Goal: Transaction & Acquisition: Purchase product/service

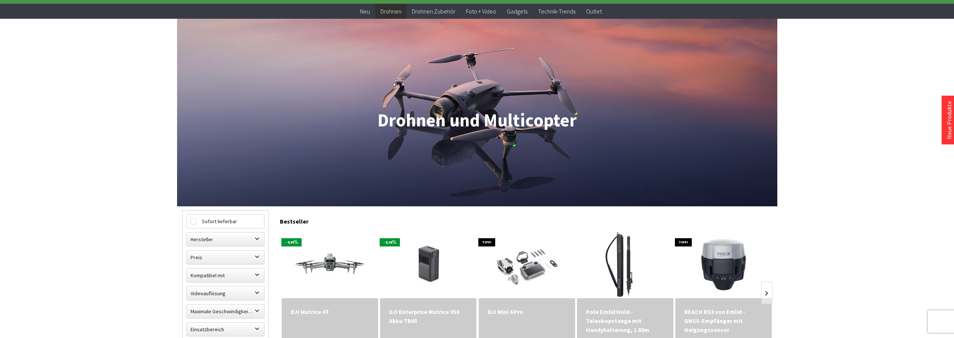
scroll to position [153, 0]
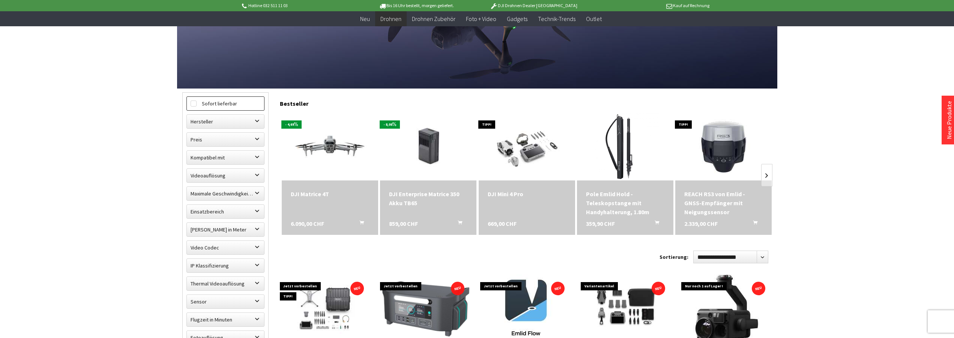
click at [224, 107] on label "Sofort lieferbar" at bounding box center [225, 104] width 77 height 14
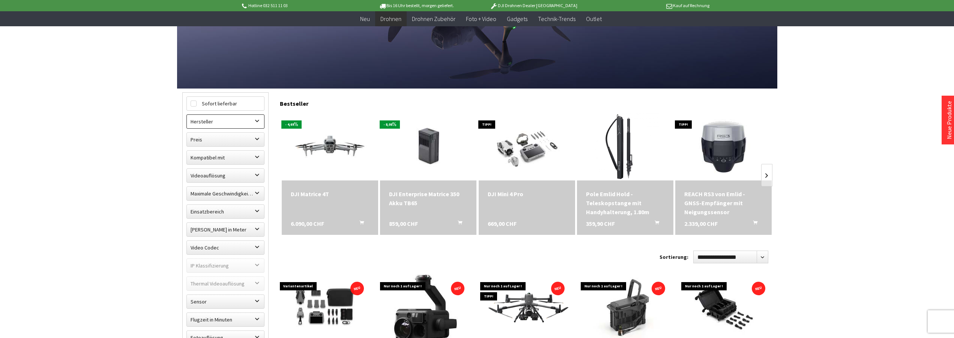
click at [228, 123] on label "Hersteller" at bounding box center [225, 122] width 77 height 14
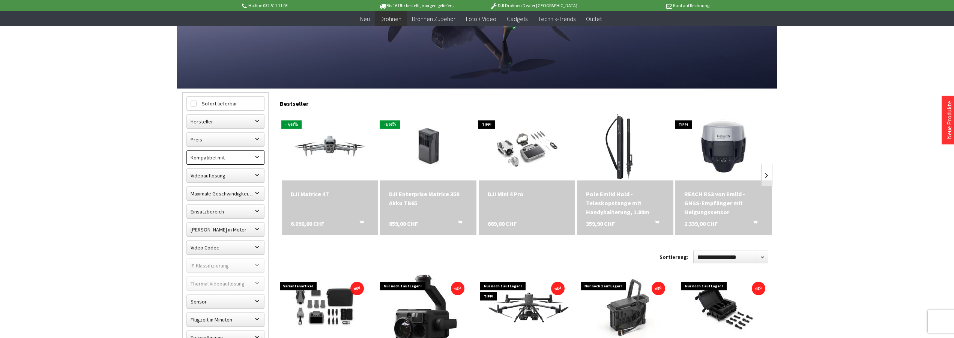
click at [225, 158] on label "Kompatibel mit" at bounding box center [225, 158] width 77 height 14
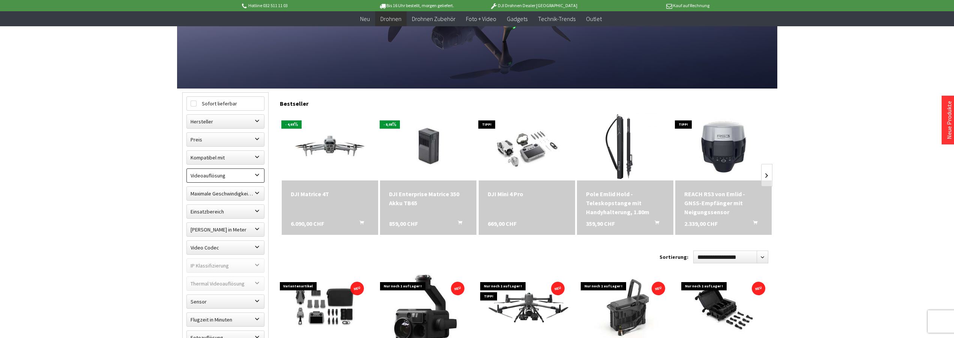
click at [227, 175] on label "Videoauflösung" at bounding box center [225, 176] width 77 height 14
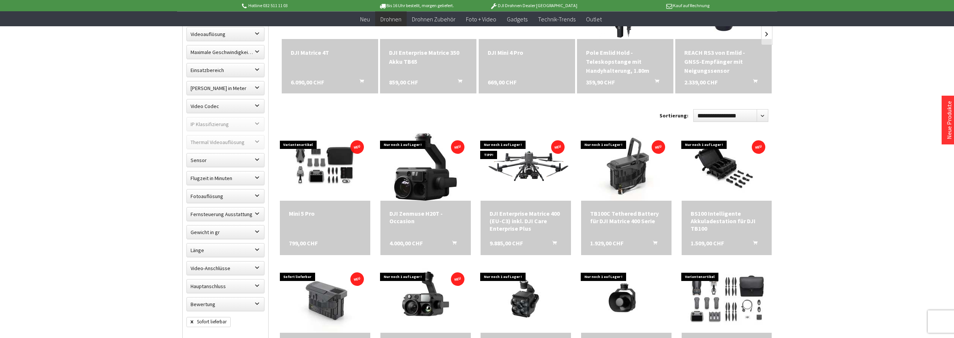
scroll to position [306, 0]
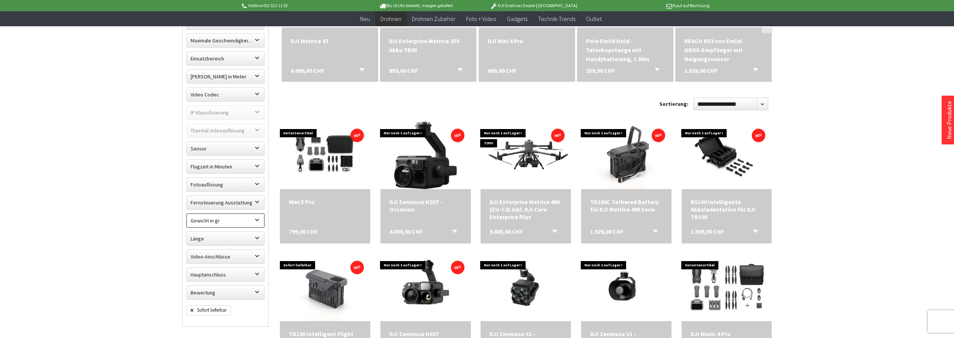
click at [213, 223] on label "Gewicht in gr" at bounding box center [225, 221] width 77 height 14
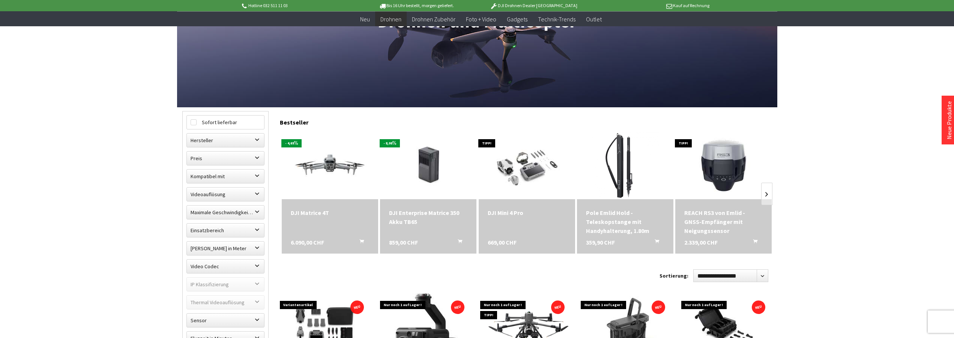
scroll to position [77, 0]
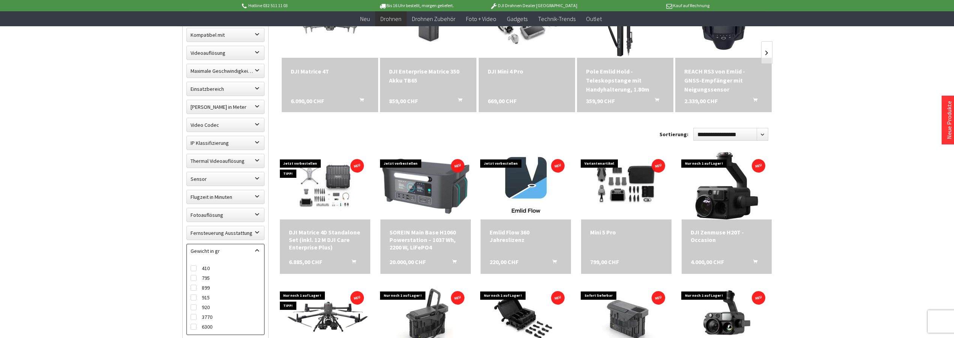
scroll to position [344, 0]
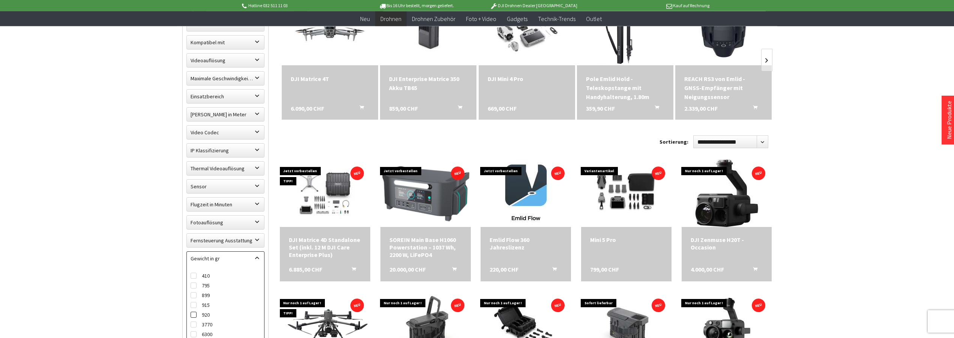
scroll to position [344, 0]
